Goal: Transaction & Acquisition: Purchase product/service

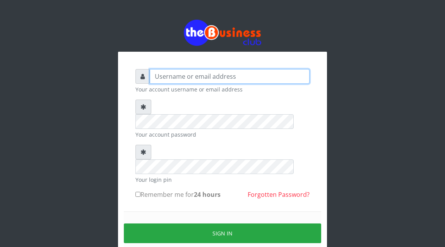
click at [158, 80] on input "text" at bounding box center [230, 76] width 160 height 15
type input "Atipeter"
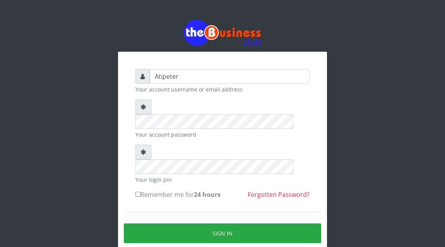
click at [139, 192] on input "Remember me for 24 hours" at bounding box center [137, 194] width 5 height 5
checkbox input "true"
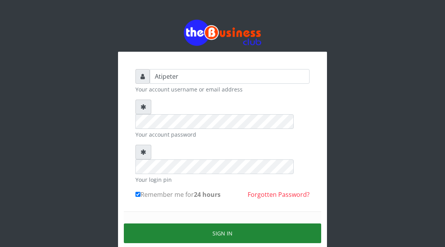
click at [210, 224] on button "Sign in" at bounding box center [222, 234] width 197 height 20
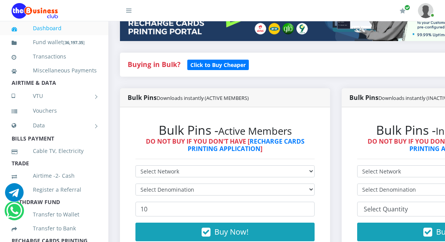
scroll to position [155, 0]
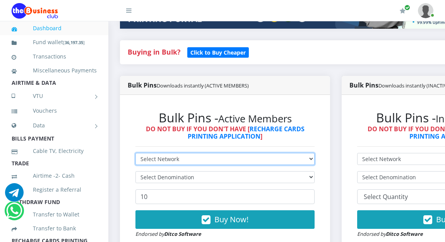
click at [172, 159] on select "Select Network MTN Globacom 9Mobile Airtel" at bounding box center [224, 159] width 179 height 12
select select "MTN"
click at [135, 154] on select "Select Network MTN Globacom 9Mobile Airtel" at bounding box center [224, 159] width 179 height 12
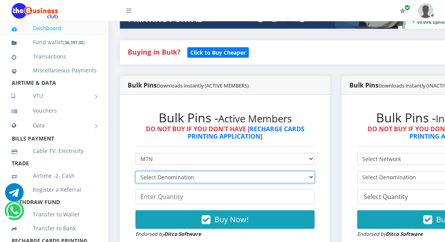
click at [173, 180] on select "Select Denomination MTN NGN100 - ₦96.94 MTN NGN200 - ₦193.88 MTN NGN400 - ₦387.…" at bounding box center [224, 177] width 179 height 12
select select "193.88-200"
click at [135, 172] on select "Select Denomination MTN NGN100 - ₦96.94 MTN NGN200 - ₦193.88 MTN NGN400 - ₦387.…" at bounding box center [224, 177] width 179 height 12
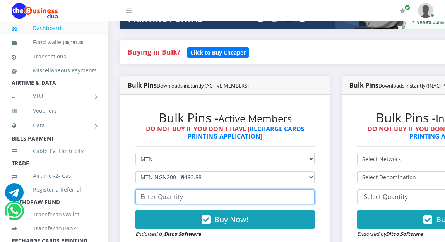
click at [175, 199] on input "number" at bounding box center [224, 196] width 179 height 15
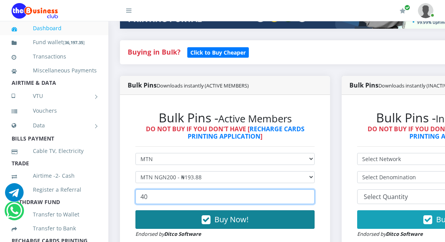
type input "40"
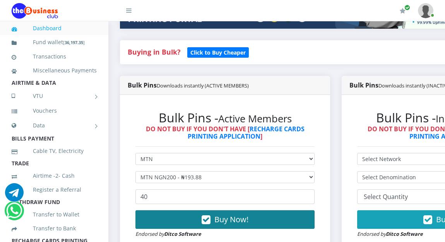
click at [202, 222] on button "Buy Now!" at bounding box center [224, 219] width 179 height 19
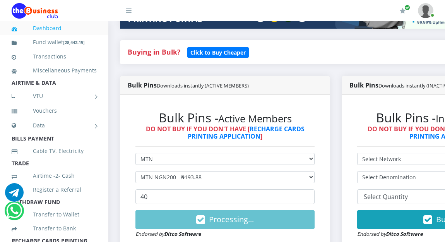
click at [337, 66] on div "Buying in Bulk?   Click to Buy Cheaper" at bounding box center [335, 58] width 443 height 36
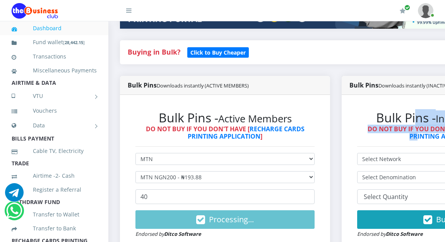
scroll to position [155, 27]
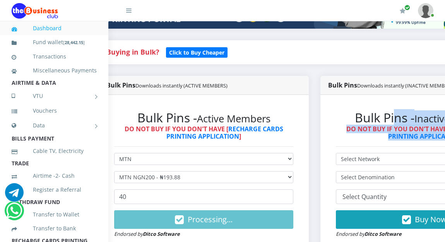
drag, startPoint x: 421, startPoint y: 125, endPoint x: 446, endPoint y: 184, distance: 64.1
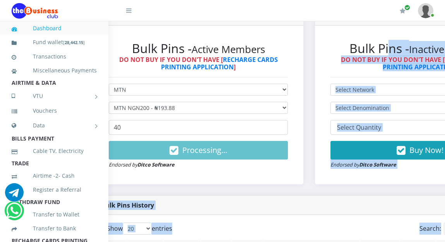
scroll to position [247, 27]
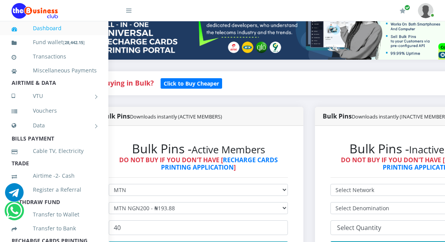
scroll to position [128, 27]
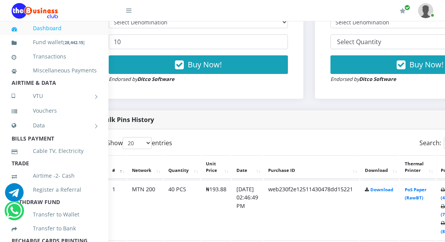
scroll to position [340, 27]
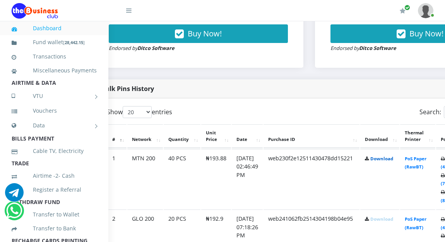
click at [393, 159] on link "Download" at bounding box center [381, 158] width 23 height 6
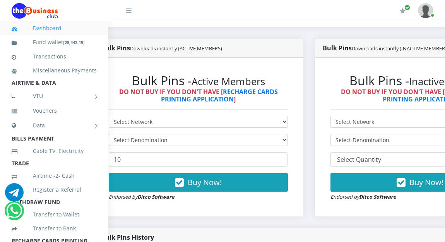
scroll to position [186, 27]
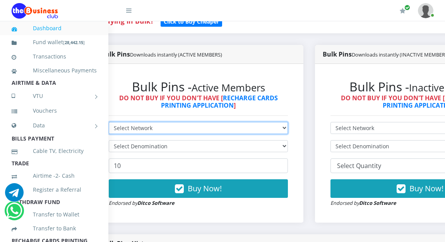
click at [176, 129] on select "Select Network MTN Globacom 9Mobile Airtel" at bounding box center [198, 128] width 179 height 12
select select "MTN"
click at [109, 123] on select "Select Network MTN Globacom 9Mobile Airtel" at bounding box center [198, 128] width 179 height 12
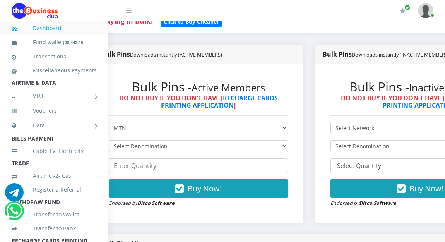
click at [174, 155] on form "Select Network MTN Globacom 9Mobile Airtel Select Denomination Buy Now! Endorse…" at bounding box center [198, 164] width 179 height 85
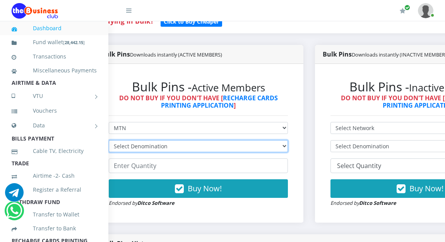
click at [171, 147] on select "Select Denomination MTN NGN100 - ₦96.94 MTN NGN200 - ₦193.88 MTN NGN400 - ₦387.…" at bounding box center [198, 146] width 179 height 12
click at [171, 145] on select "Select Denomination MTN NGN100 - ₦96.94 MTN NGN200 - ₦193.88 MTN NGN400 - ₦387.…" at bounding box center [198, 146] width 179 height 12
select select "484.7-500"
click at [109, 141] on select "Select Denomination MTN NGN100 - ₦96.94 MTN NGN200 - ₦193.88 MTN NGN400 - ₦387.…" at bounding box center [198, 146] width 179 height 12
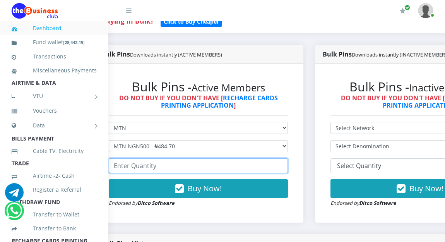
click at [172, 168] on input "number" at bounding box center [198, 165] width 179 height 15
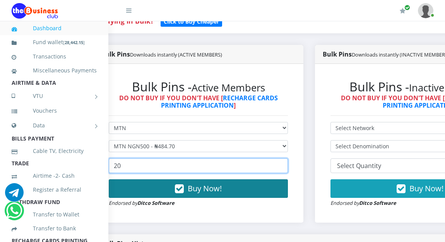
type input "20"
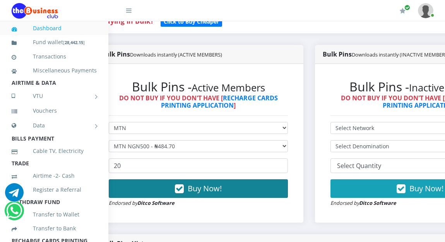
click at [189, 185] on button "Buy Now!" at bounding box center [198, 188] width 179 height 19
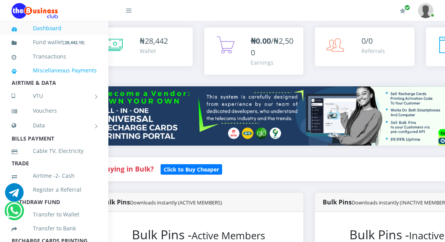
scroll to position [0, 27]
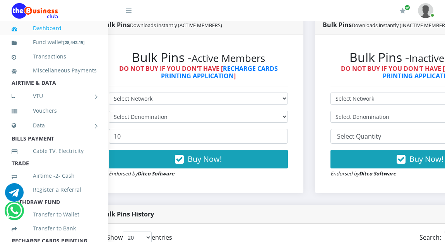
scroll to position [217, 27]
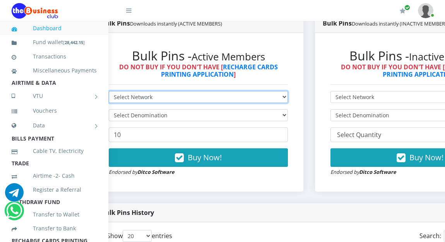
click at [135, 97] on select "Select Network MTN Globacom 9Mobile Airtel" at bounding box center [198, 97] width 179 height 12
select select "MTN"
click at [109, 92] on select "Select Network MTN Globacom 9Mobile Airtel" at bounding box center [198, 97] width 179 height 12
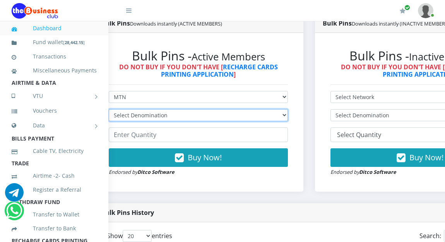
click at [142, 111] on select "Select Denomination MTN NGN100 - ₦96.94 MTN NGN200 - ₦193.88 MTN NGN400 - ₦387.…" at bounding box center [198, 115] width 179 height 12
select select "484.7-500"
click at [109, 110] on select "Select Denomination MTN NGN100 - ₦96.94 MTN NGN200 - ₦193.88 MTN NGN400 - ₦387.…" at bounding box center [198, 115] width 179 height 12
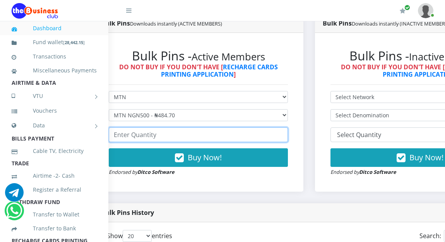
click at [154, 136] on input "number" at bounding box center [198, 134] width 179 height 15
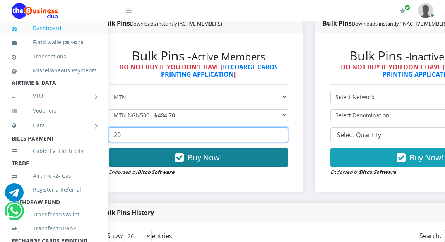
type input "20"
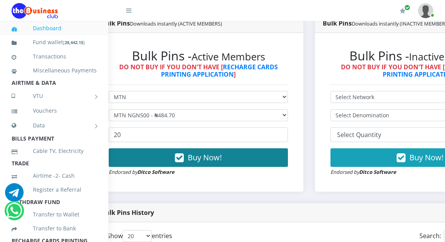
click at [167, 152] on button "Buy Now!" at bounding box center [198, 157] width 179 height 19
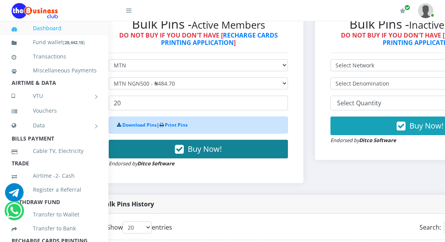
scroll to position [263, 27]
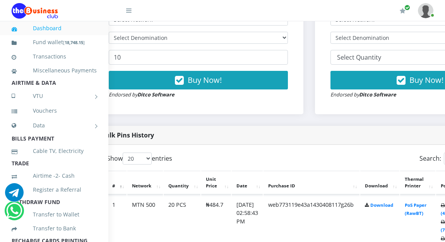
scroll to position [309, 27]
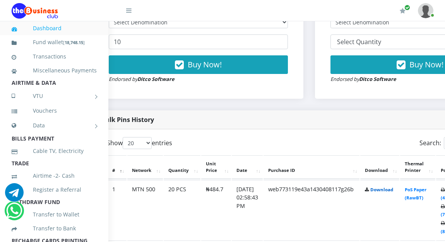
click at [387, 188] on link "Download" at bounding box center [381, 189] width 23 height 6
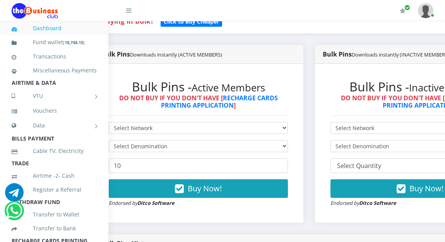
scroll to position [170, 27]
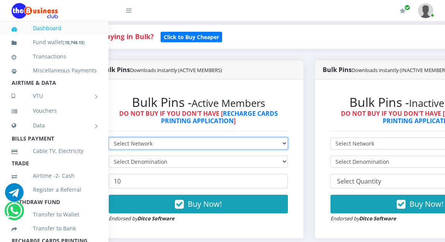
click at [200, 141] on select "Select Network MTN Globacom 9Mobile Airtel" at bounding box center [198, 143] width 179 height 12
select select "Glo"
click at [109, 138] on select "Select Network MTN Globacom 9Mobile Airtel" at bounding box center [198, 143] width 179 height 12
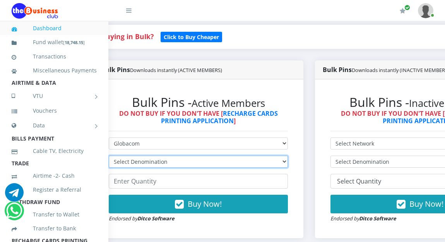
click at [191, 164] on select "Select Denomination Glo NGN100 - ₦96.45 Glo NGN200 - ₦192.90 Glo NGN500 - ₦482.…" at bounding box center [198, 161] width 179 height 12
select select "482.25-500"
click at [109, 157] on select "Select Denomination Glo NGN100 - ₦96.45 Glo NGN200 - ₦192.90 Glo NGN500 - ₦482.…" at bounding box center [198, 161] width 179 height 12
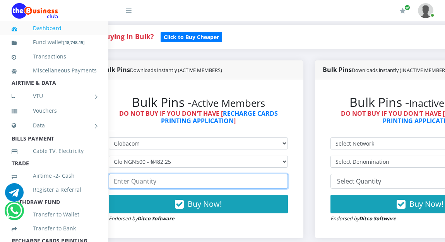
click at [193, 183] on input "number" at bounding box center [198, 181] width 179 height 15
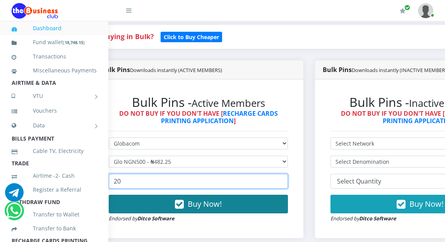
type input "20"
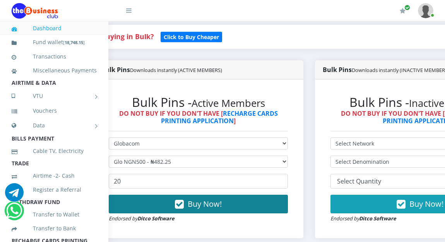
click at [210, 205] on span "Buy Now!" at bounding box center [205, 203] width 34 height 10
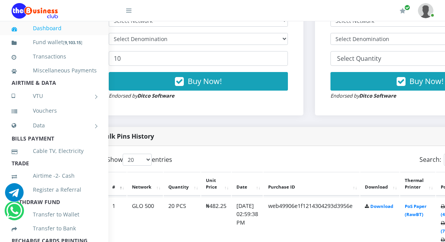
scroll to position [294, 27]
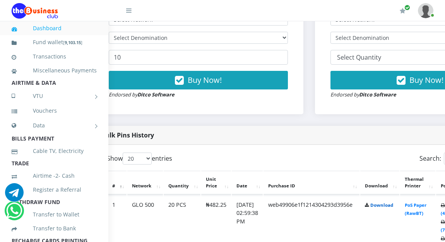
click at [387, 203] on link "Download" at bounding box center [381, 205] width 23 height 6
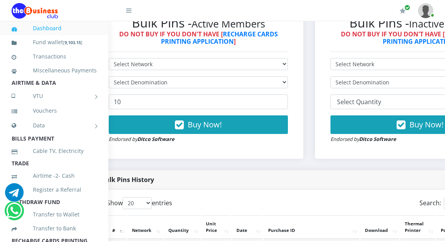
scroll to position [232, 27]
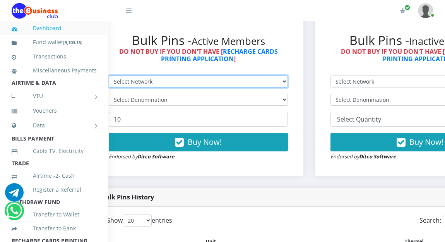
click at [176, 82] on select "Select Network MTN Globacom 9Mobile Airtel" at bounding box center [198, 81] width 179 height 12
select select "Glo"
click at [109, 77] on select "Select Network MTN Globacom 9Mobile Airtel" at bounding box center [198, 81] width 179 height 12
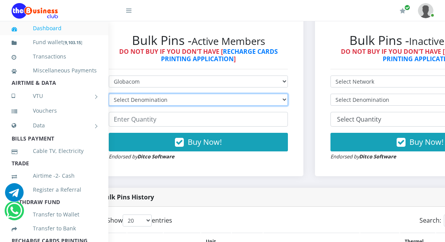
click at [157, 99] on select "Select Denomination Glo NGN100 - ₦96.45 Glo NGN200 - ₦192.90 Glo NGN500 - ₦482.…" at bounding box center [198, 100] width 179 height 12
select select "192.9-200"
click at [109, 95] on select "Select Denomination Glo NGN100 - ₦96.45 Glo NGN200 - ₦192.90 Glo NGN500 - ₦482.…" at bounding box center [198, 100] width 179 height 12
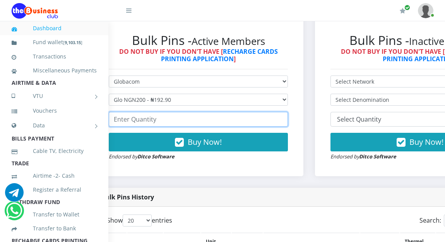
click at [151, 121] on input "number" at bounding box center [198, 119] width 179 height 15
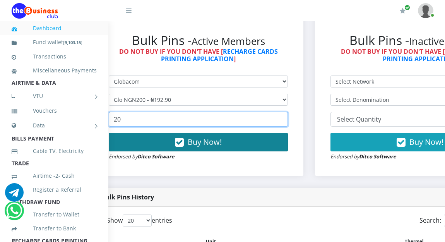
type input "20"
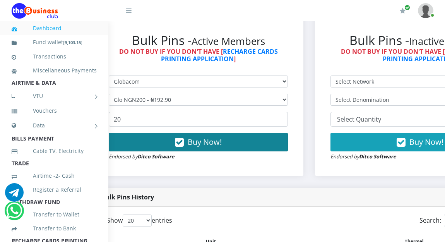
click at [192, 140] on span "Buy Now!" at bounding box center [205, 142] width 34 height 10
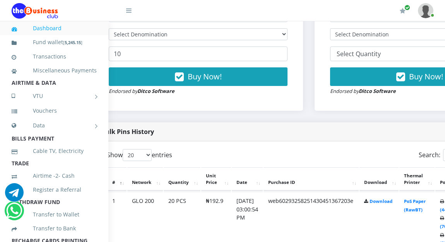
scroll to position [309, 27]
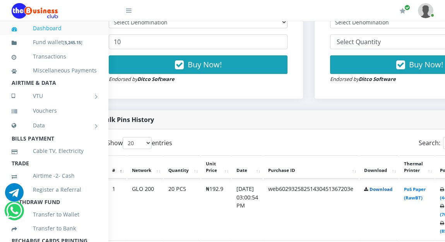
click at [392, 189] on link "Download" at bounding box center [380, 189] width 23 height 6
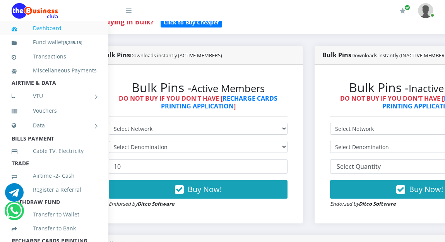
scroll to position [186, 27]
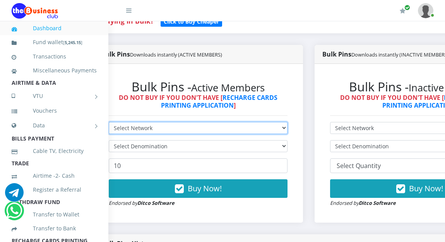
click at [154, 128] on select "Select Network MTN Globacom 9Mobile Airtel" at bounding box center [198, 128] width 179 height 12
select select "Airtel"
click at [109, 123] on select "Select Network MTN Globacom 9Mobile Airtel" at bounding box center [198, 128] width 179 height 12
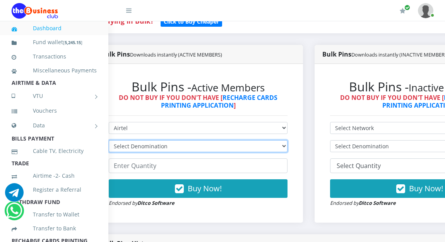
click at [155, 147] on select "Select Denomination Airtel NGN100 - ₦96.36 Airtel NGN200 - ₦192.72 Airtel NGN50…" at bounding box center [198, 146] width 179 height 12
select select "192.72-200"
click at [109, 141] on select "Select Denomination Airtel NGN100 - ₦96.36 Airtel NGN200 - ₦192.72 Airtel NGN50…" at bounding box center [198, 146] width 179 height 12
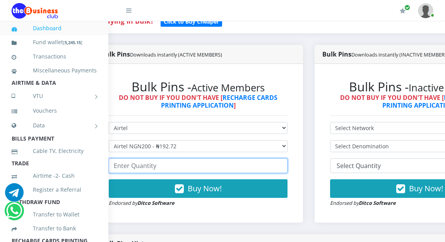
click at [154, 167] on input "number" at bounding box center [198, 165] width 179 height 15
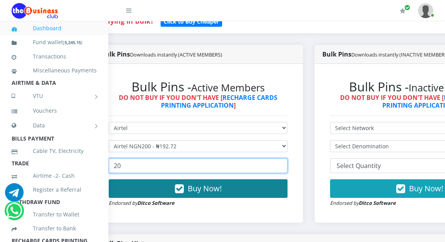
type input "20"
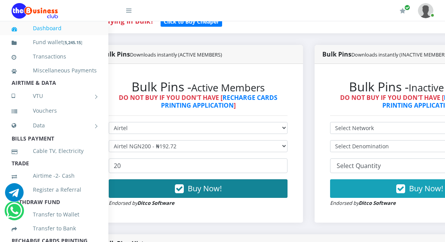
click at [197, 189] on span "Buy Now!" at bounding box center [205, 188] width 34 height 10
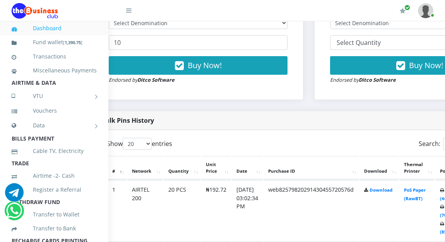
scroll to position [309, 27]
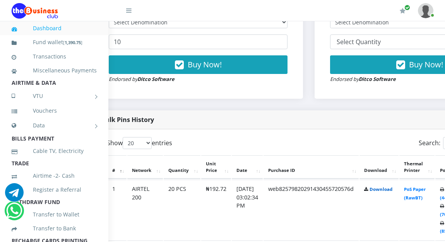
click at [392, 189] on link "Download" at bounding box center [380, 189] width 23 height 6
